Goal: Task Accomplishment & Management: Manage account settings

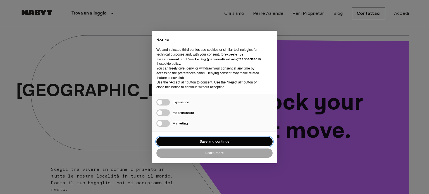
click at [221, 142] on button "Save and continue" at bounding box center [215, 141] width 116 height 9
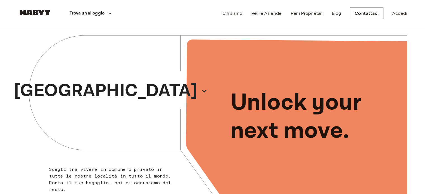
click at [398, 12] on link "Accedi" at bounding box center [400, 13] width 15 height 7
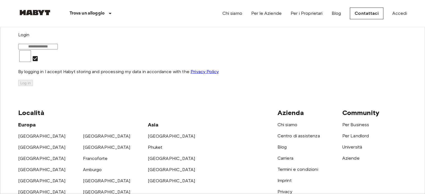
click at [58, 49] on input "email" at bounding box center [38, 47] width 40 height 6
type input "**********"
click at [33, 86] on button "Log in" at bounding box center [25, 83] width 15 height 6
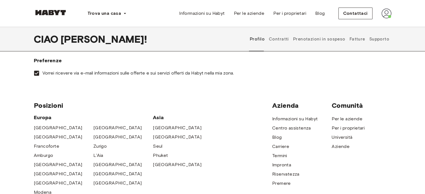
scroll to position [131, 0]
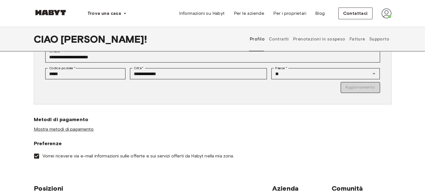
click at [74, 129] on font "Mostra metodi di pagamento" at bounding box center [64, 129] width 60 height 5
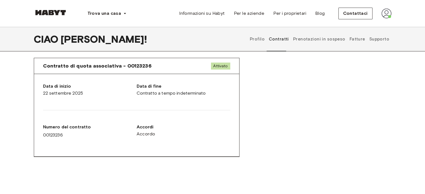
scroll to position [297, 0]
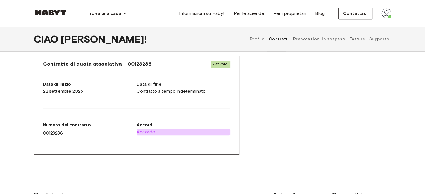
click at [148, 130] on font "Accordo" at bounding box center [146, 131] width 19 height 5
